Goal: Task Accomplishment & Management: Manage account settings

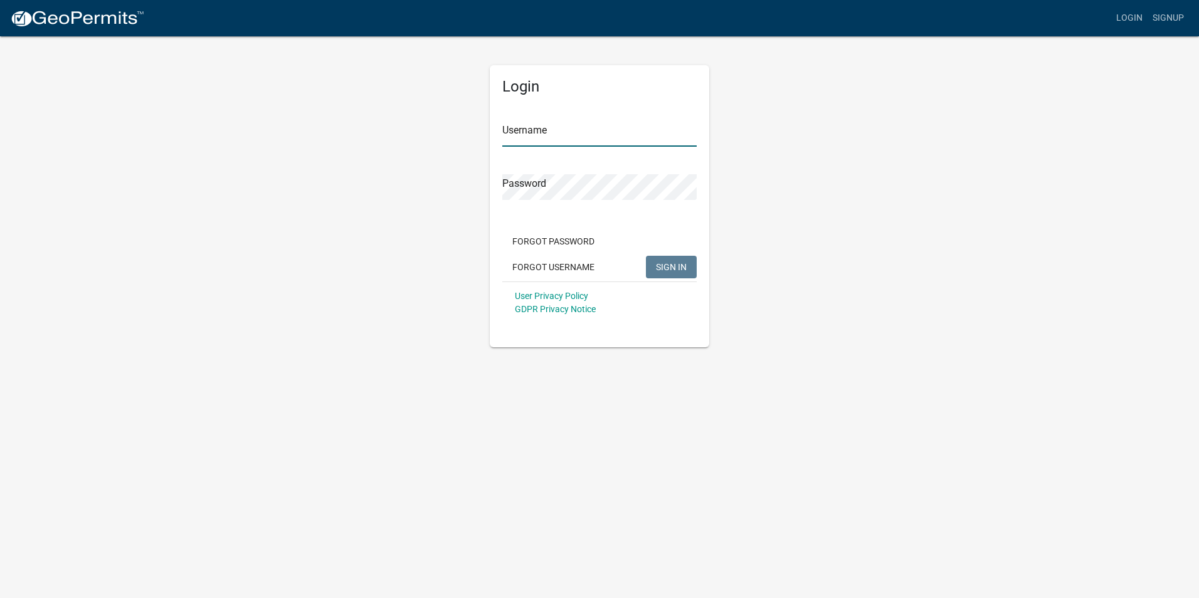
click at [549, 137] on input "Username" at bounding box center [599, 134] width 194 height 26
type input "rdobner"
click at [490, 219] on div "Login Username rdobner Password Forgot Password Forgot Username SIGN IN User Pr…" at bounding box center [600, 206] width 220 height 282
click at [646, 256] on button "SIGN IN" at bounding box center [671, 267] width 51 height 23
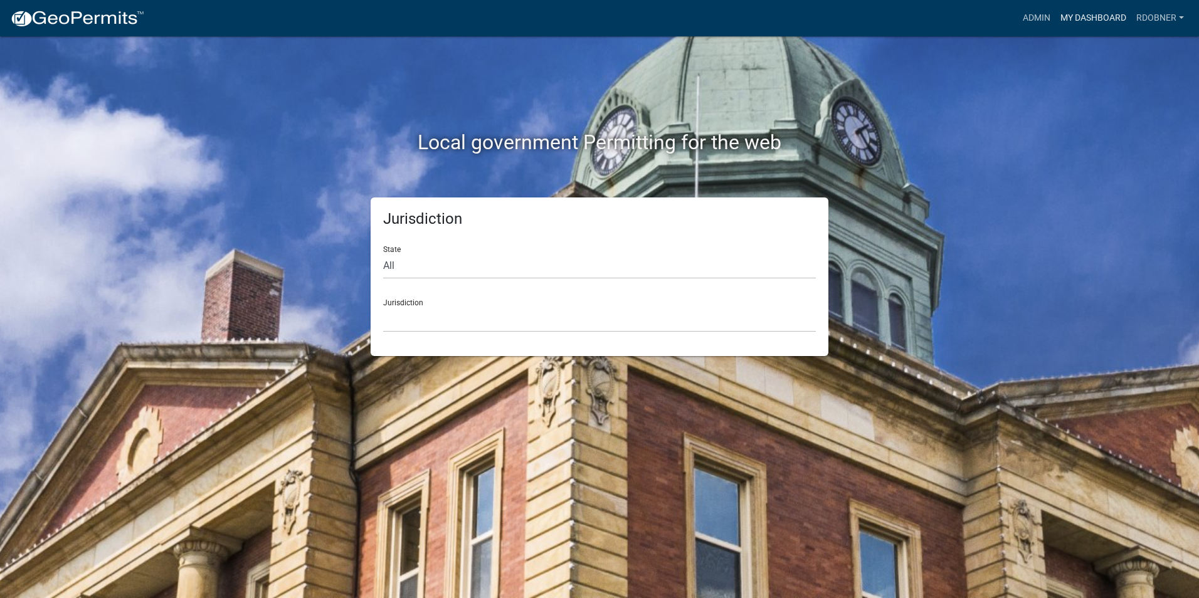
click at [1099, 14] on link "My Dashboard" at bounding box center [1094, 18] width 76 height 24
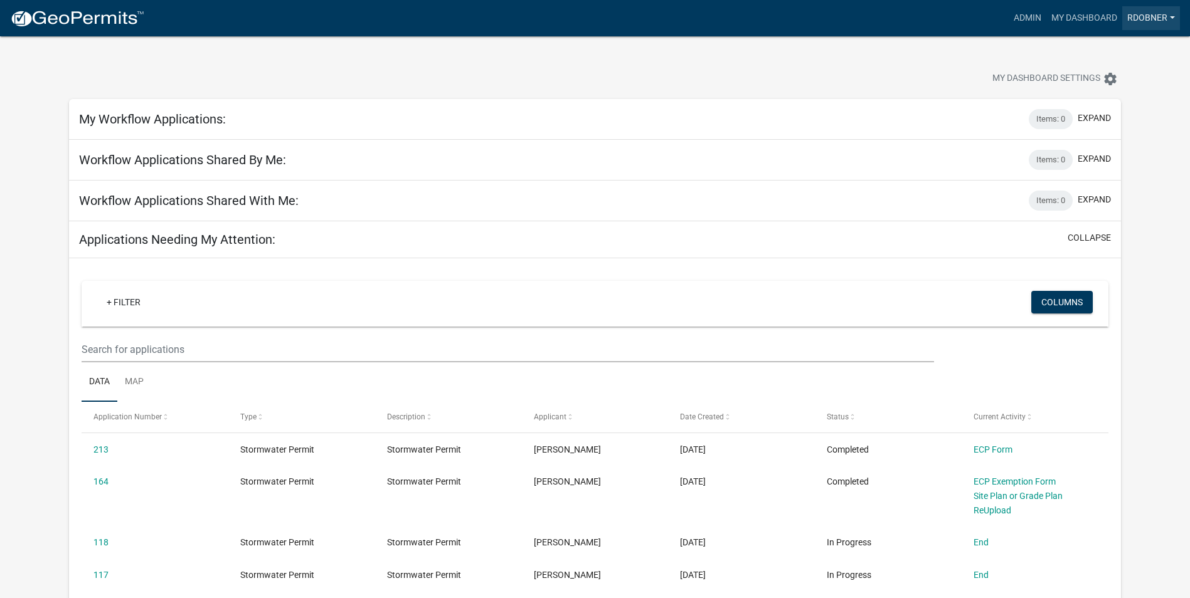
click at [1151, 19] on link "rdobner" at bounding box center [1151, 18] width 58 height 24
click at [958, 42] on div "My Dashboard Settings settings" at bounding box center [595, 65] width 1071 height 58
click at [1114, 82] on icon "settings" at bounding box center [1110, 78] width 15 height 15
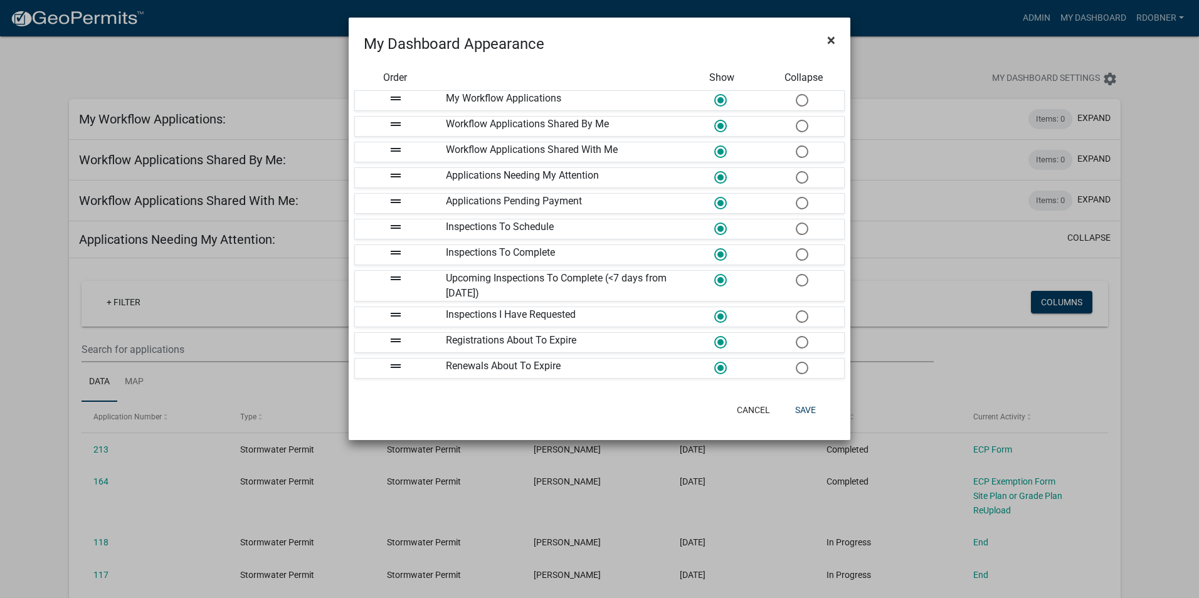
click at [835, 44] on button "×" at bounding box center [831, 40] width 28 height 35
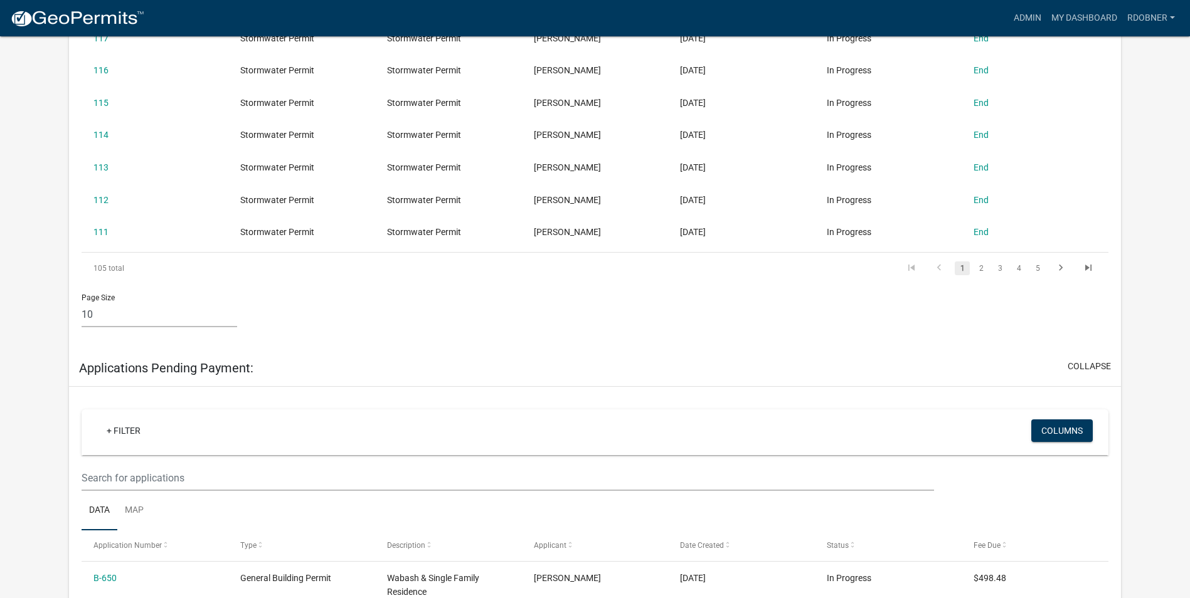
scroll to position [753, 0]
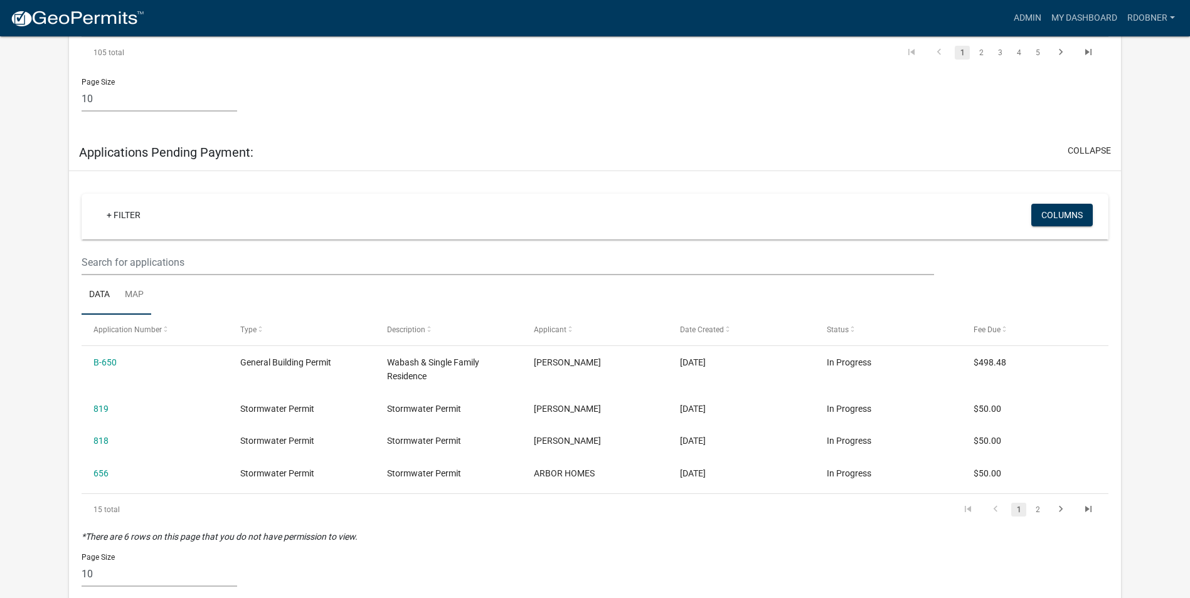
click at [145, 296] on link "Map" at bounding box center [134, 295] width 34 height 40
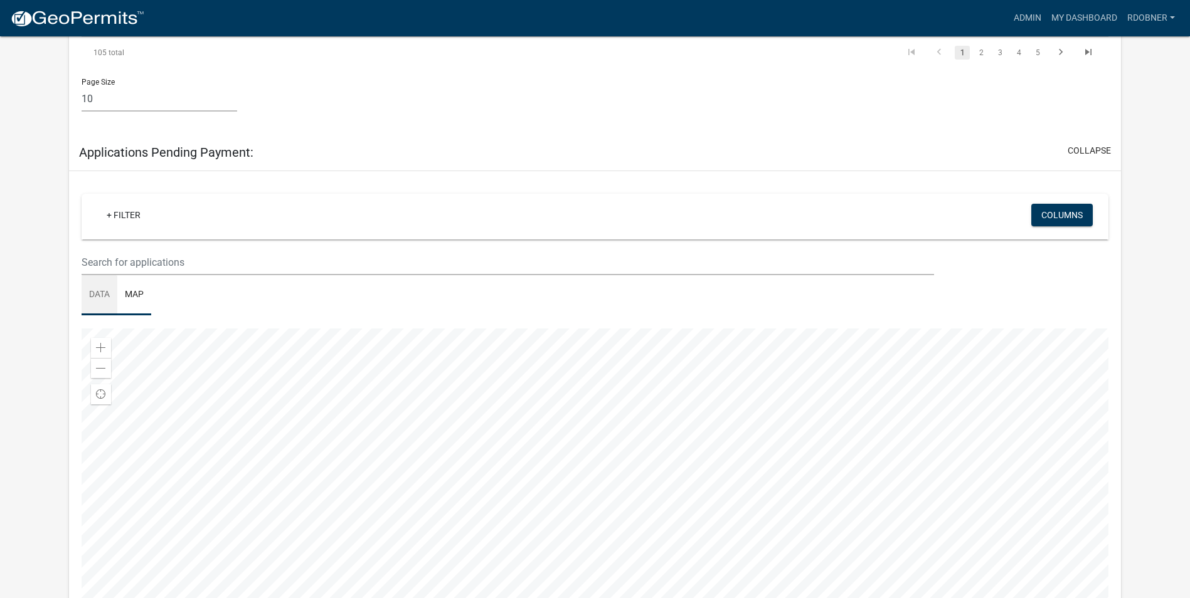
click at [108, 292] on link "Data" at bounding box center [100, 295] width 36 height 40
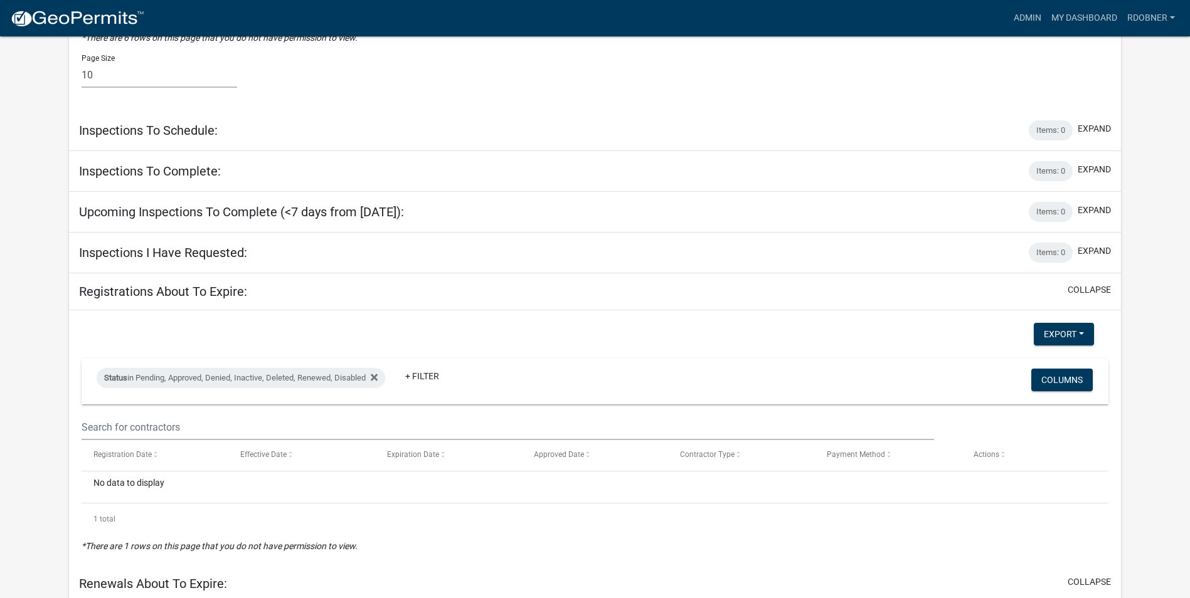
scroll to position [1254, 0]
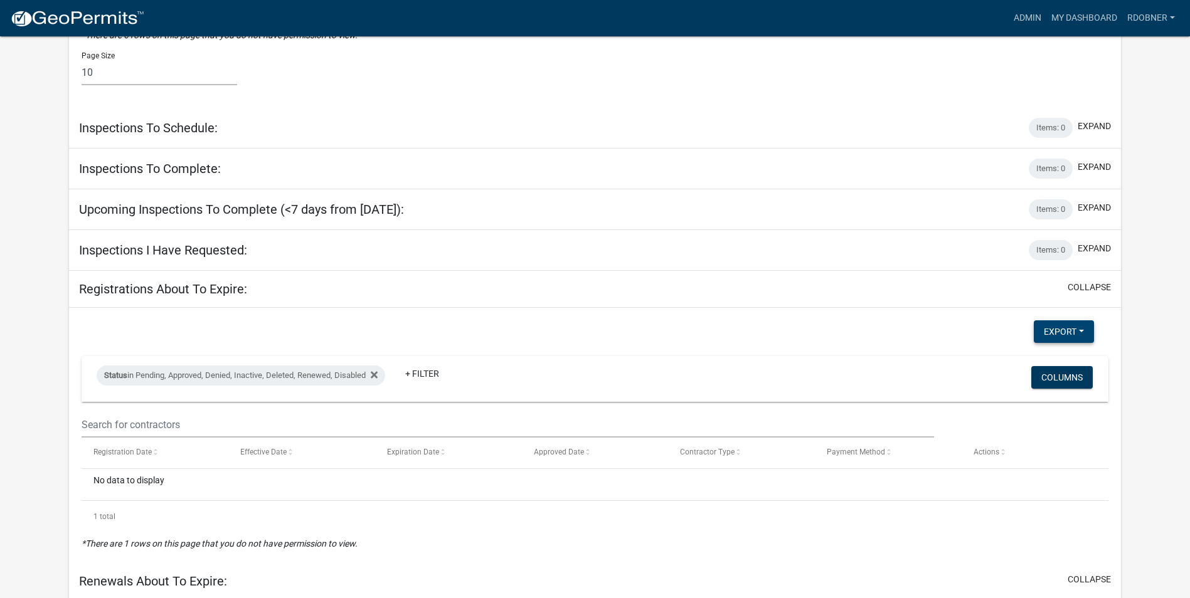
click at [1086, 329] on button "Export" at bounding box center [1064, 331] width 60 height 23
click at [1078, 333] on button "Export" at bounding box center [1064, 331] width 60 height 23
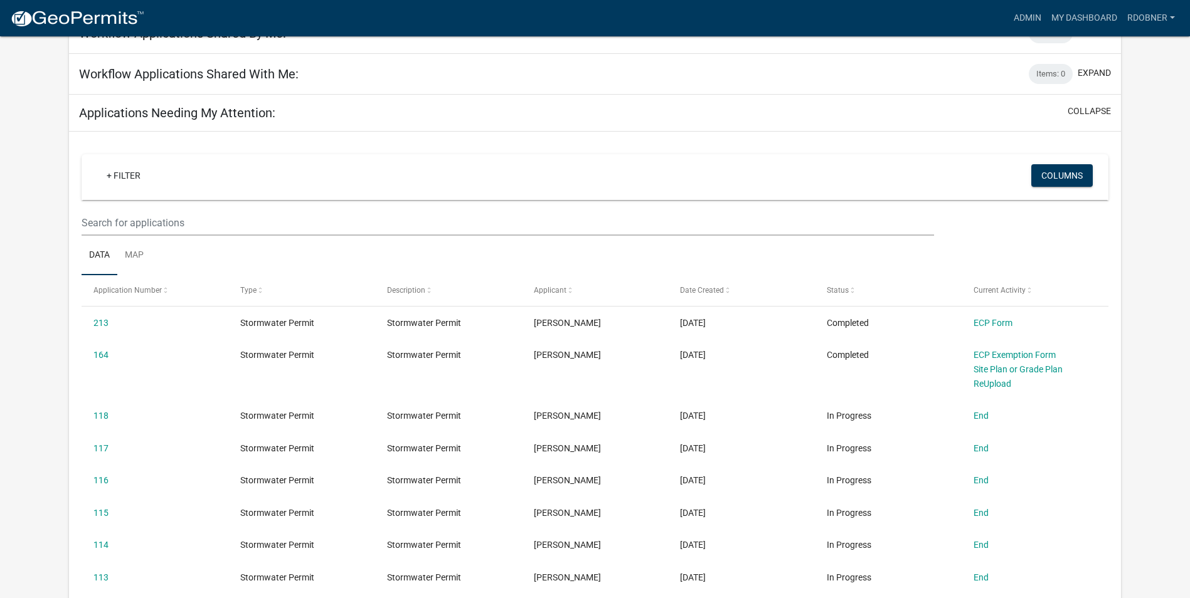
scroll to position [125, 0]
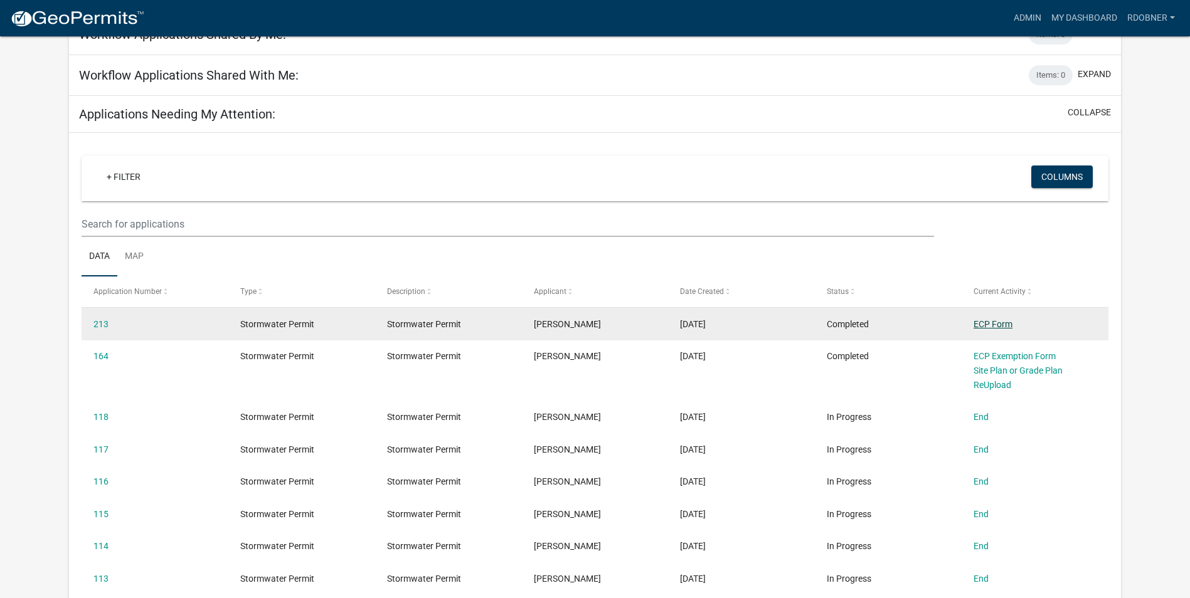
click at [1004, 324] on link "ECP Form" at bounding box center [992, 324] width 39 height 10
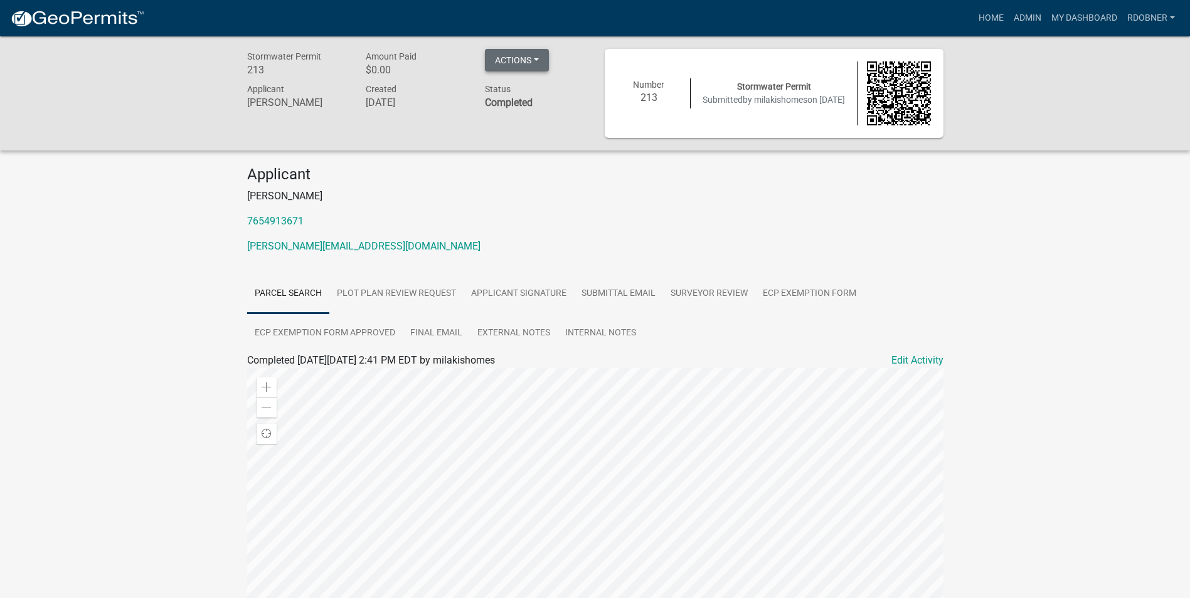
click at [517, 66] on button "Actions" at bounding box center [517, 60] width 64 height 23
click at [521, 84] on link "Printer Friendly" at bounding box center [573, 93] width 176 height 30
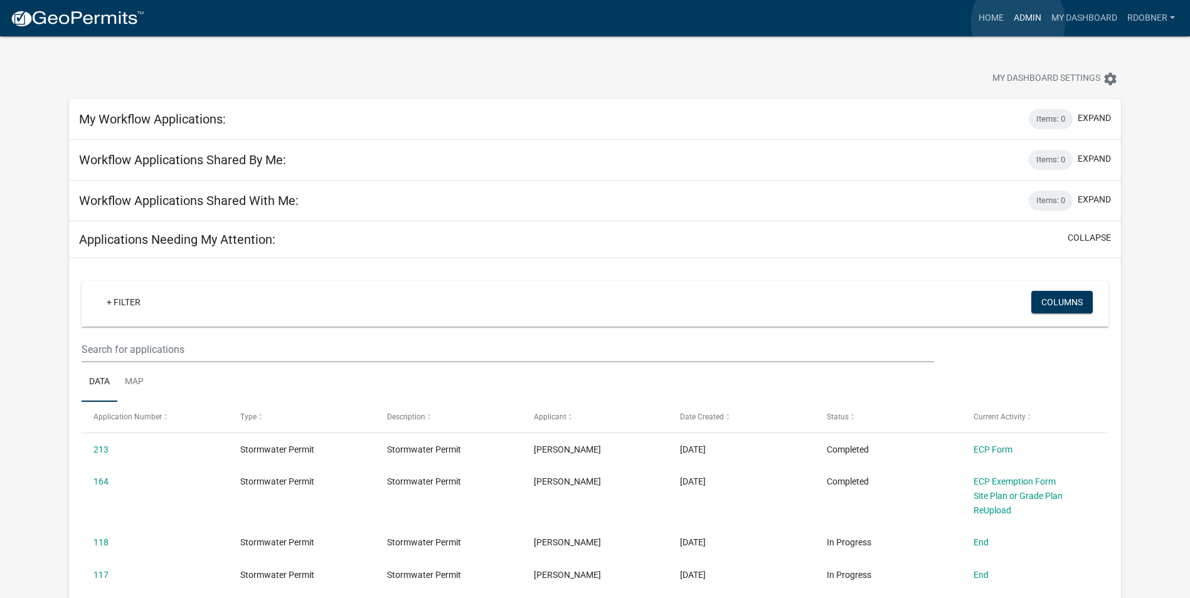
click at [1018, 22] on link "Admin" at bounding box center [1027, 18] width 38 height 24
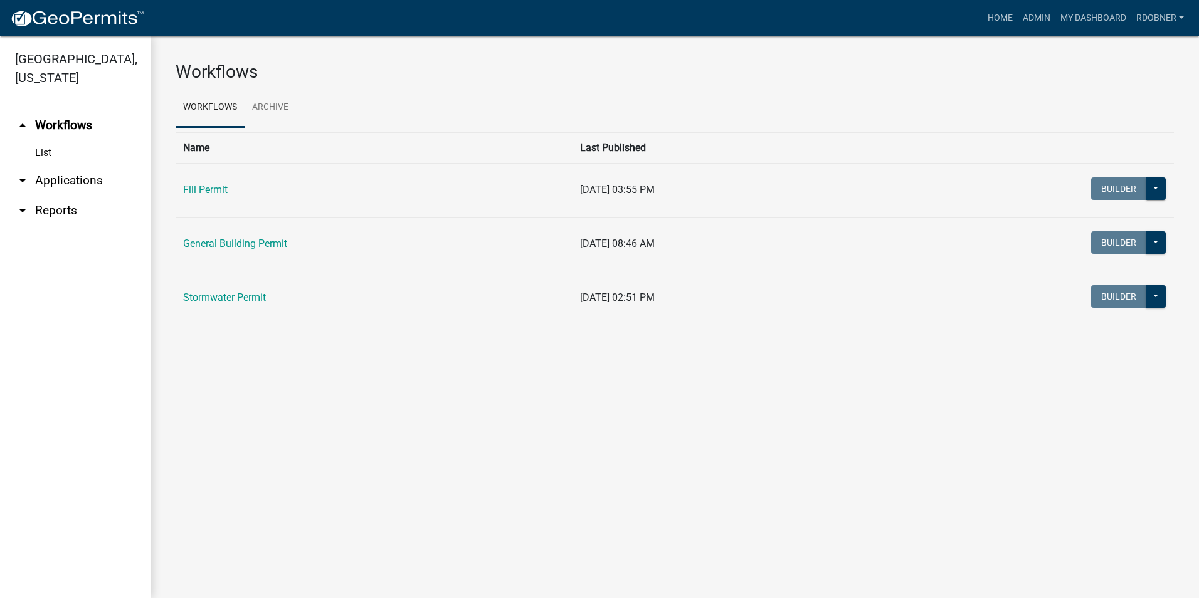
click at [22, 207] on icon "arrow_drop_down" at bounding box center [22, 210] width 15 height 15
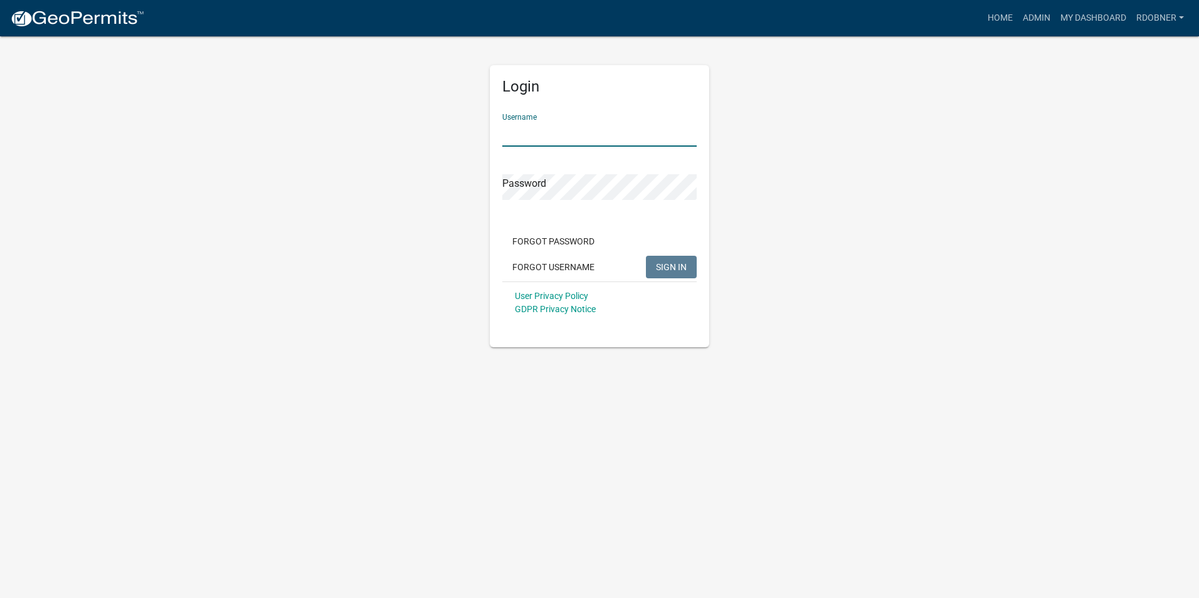
click at [553, 137] on input "Username" at bounding box center [599, 134] width 194 height 26
type input "rdobner"
click at [646, 256] on button "SIGN IN" at bounding box center [671, 267] width 51 height 23
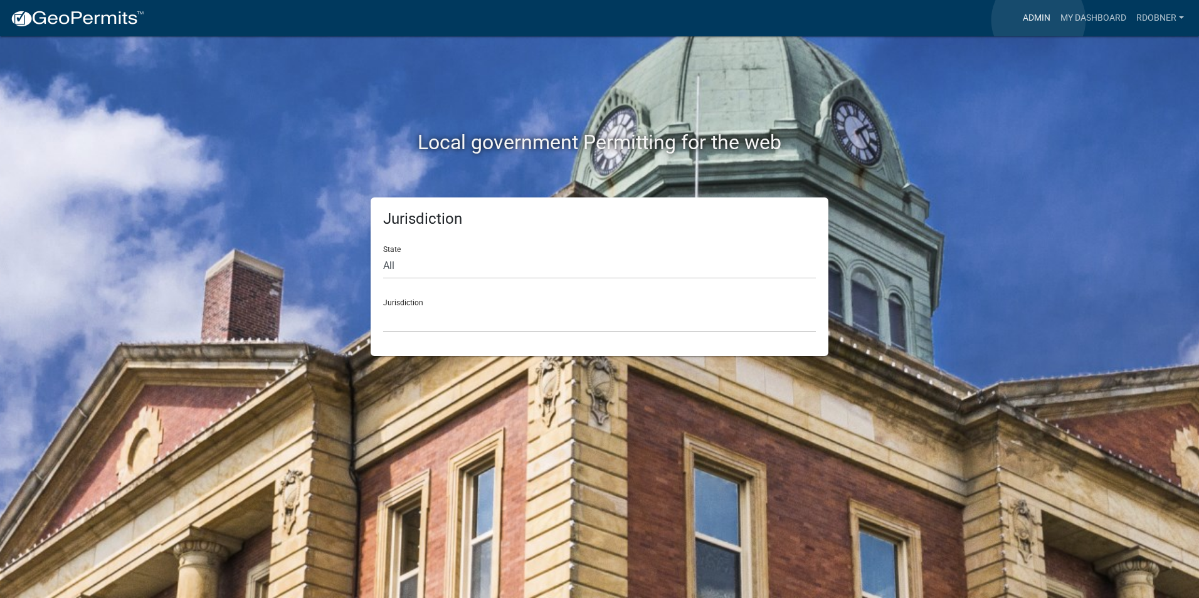
click at [1039, 20] on link "Admin" at bounding box center [1037, 18] width 38 height 24
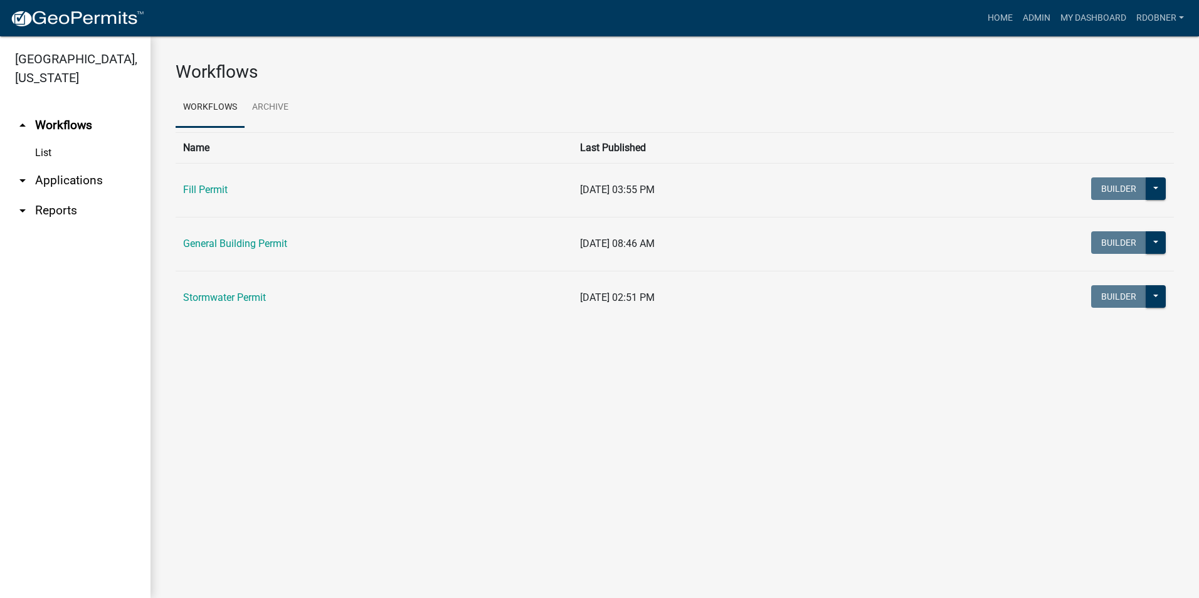
click at [28, 209] on icon "arrow_drop_down" at bounding box center [22, 210] width 15 height 15
click at [78, 179] on link "arrow_drop_down Applications" at bounding box center [75, 181] width 151 height 30
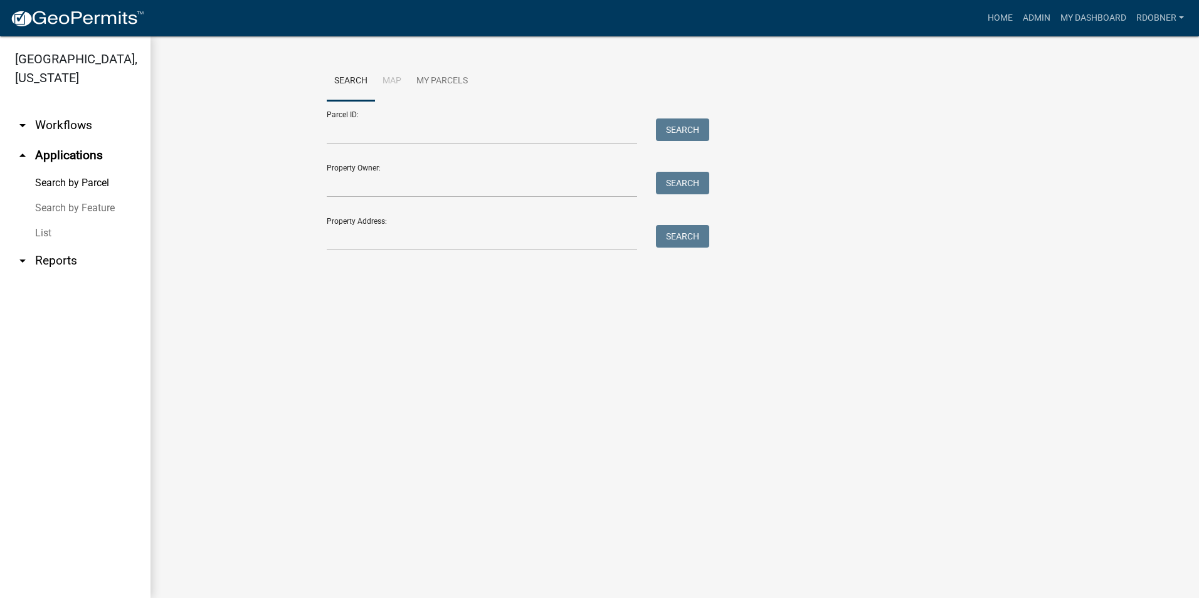
click at [42, 130] on link "arrow_drop_down Workflows" at bounding box center [75, 125] width 151 height 30
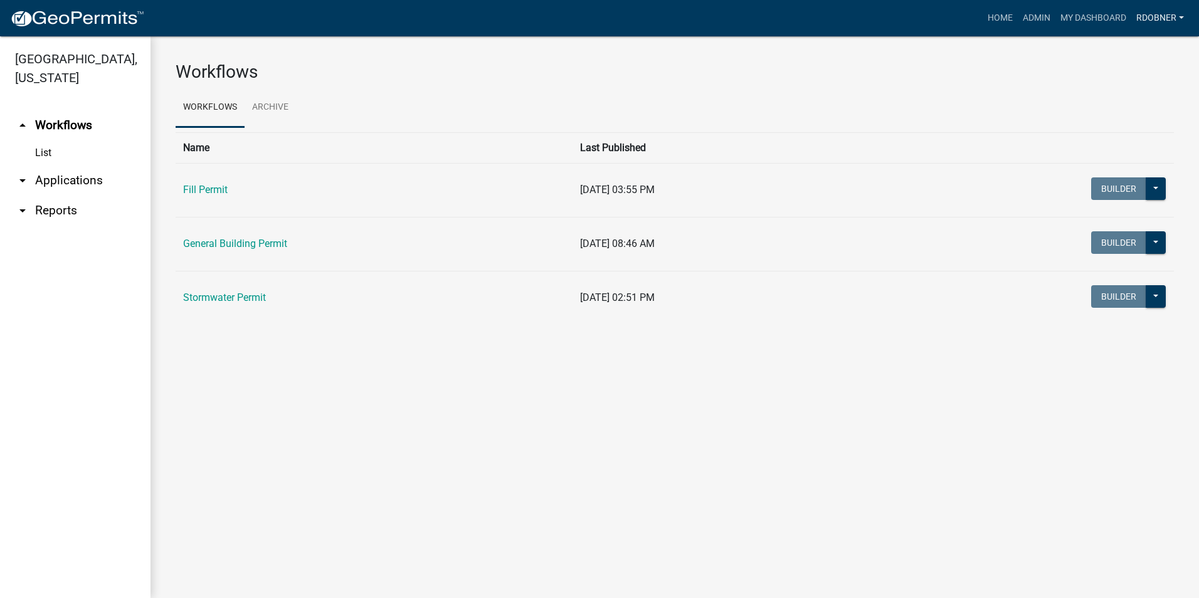
click at [1186, 16] on link "rdobner" at bounding box center [1160, 18] width 58 height 24
click at [1180, 16] on link "rdobner" at bounding box center [1160, 18] width 58 height 24
click at [1126, 51] on link "Admin" at bounding box center [1139, 51] width 100 height 30
click at [25, 209] on icon "arrow_drop_down" at bounding box center [22, 210] width 15 height 15
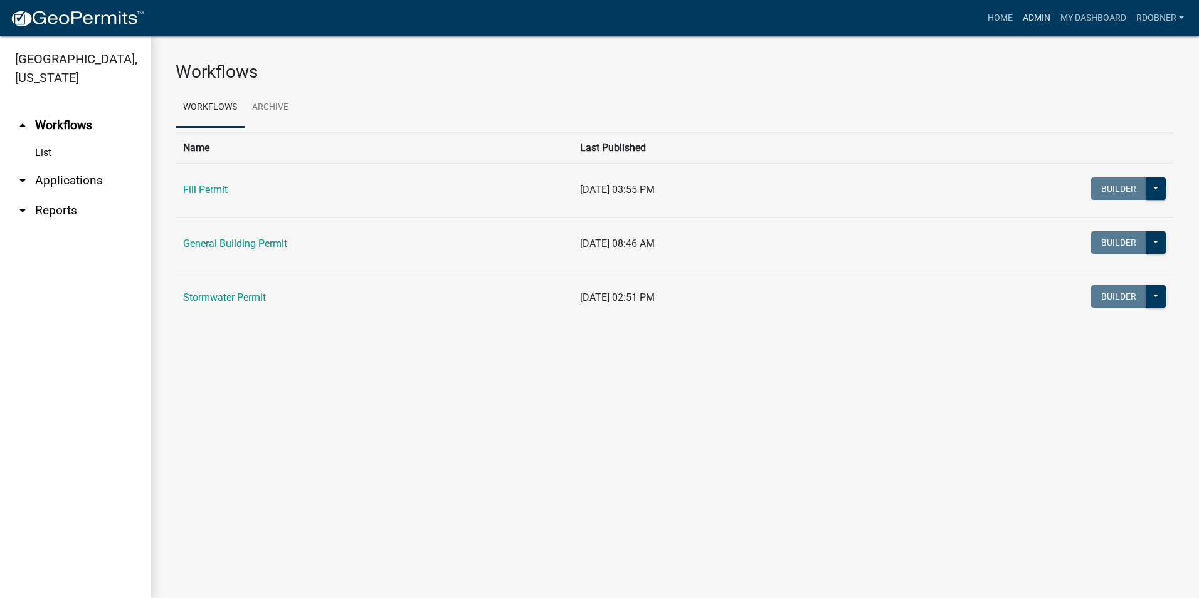
click at [1026, 18] on link "Admin" at bounding box center [1037, 18] width 38 height 24
click at [1000, 19] on link "Home" at bounding box center [1000, 18] width 35 height 24
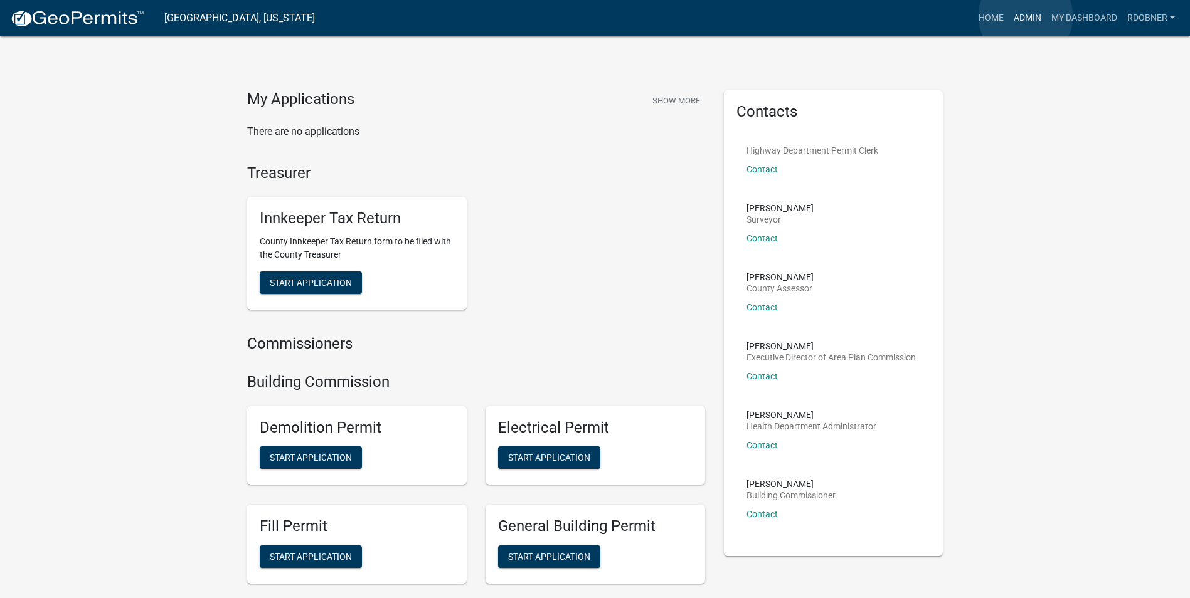
click at [1025, 16] on link "Admin" at bounding box center [1027, 18] width 38 height 24
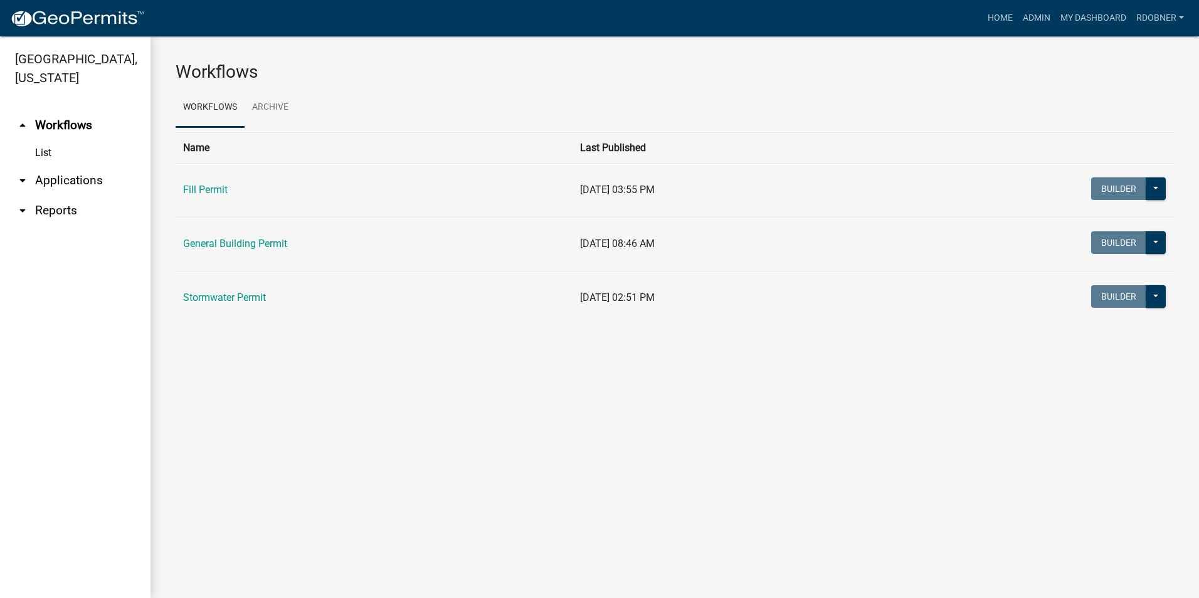
click at [55, 211] on link "arrow_drop_down Reports" at bounding box center [75, 211] width 151 height 30
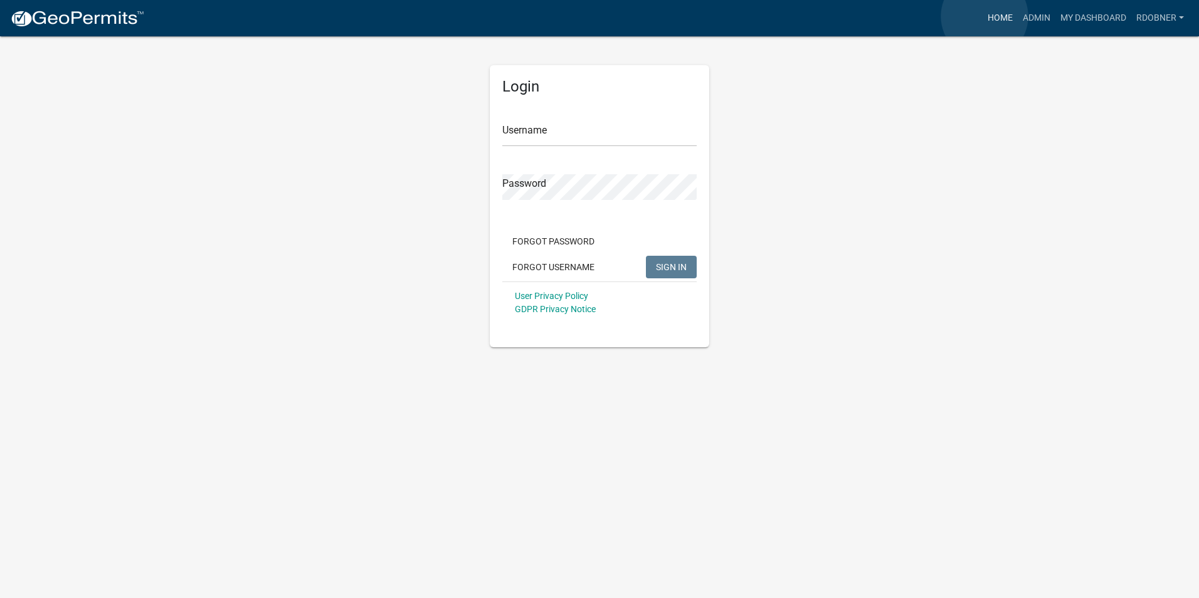
click at [987, 18] on link "Home" at bounding box center [1000, 18] width 35 height 24
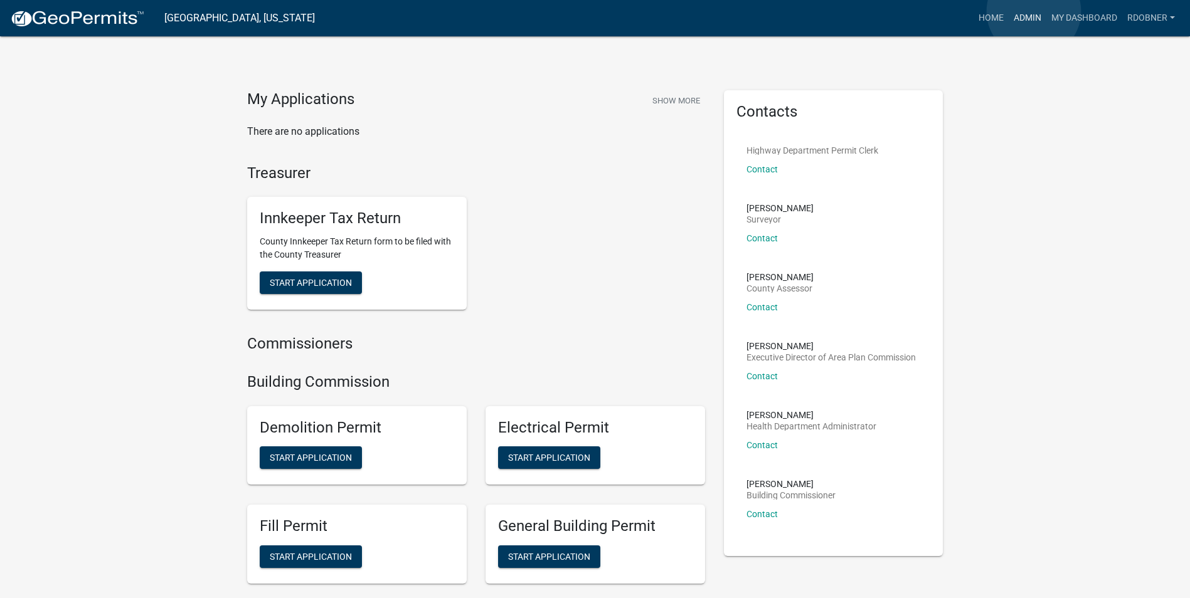
click at [1034, 11] on link "Admin" at bounding box center [1027, 18] width 38 height 24
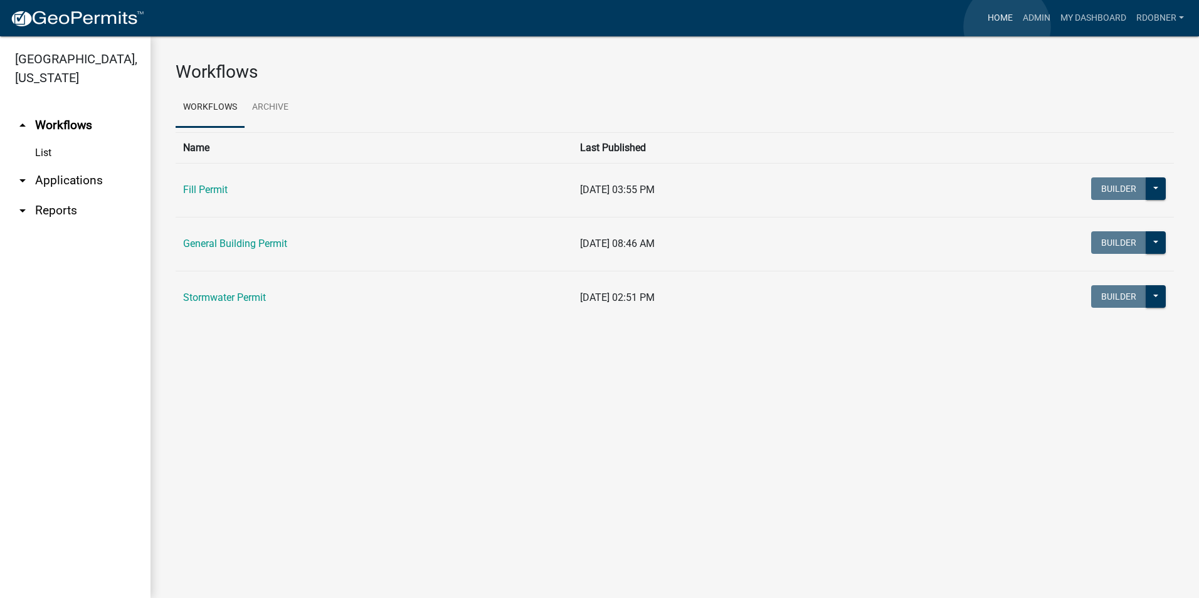
click at [1007, 27] on link "Home" at bounding box center [1000, 18] width 35 height 24
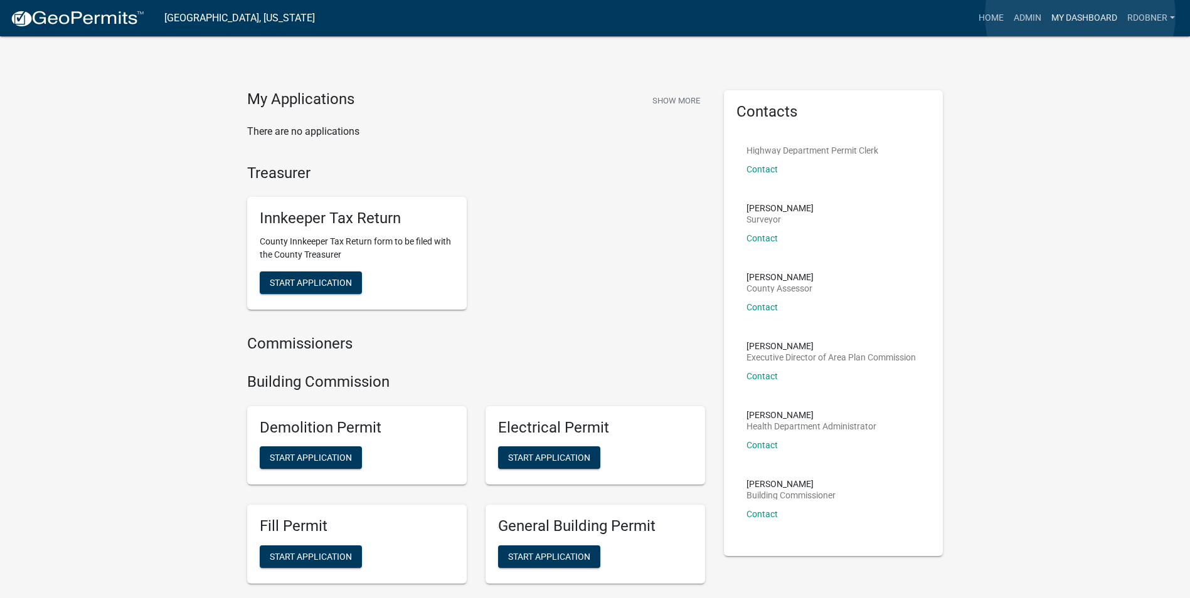
click at [1080, 16] on link "My Dashboard" at bounding box center [1084, 18] width 76 height 24
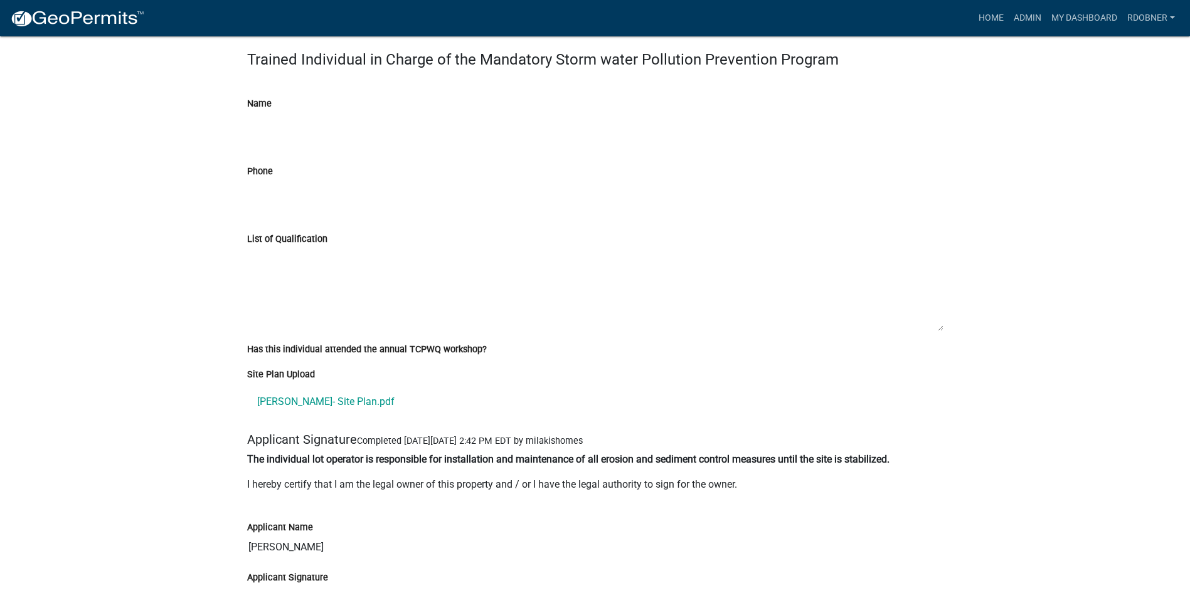
scroll to position [1631, 0]
